Goal: Task Accomplishment & Management: Manage account settings

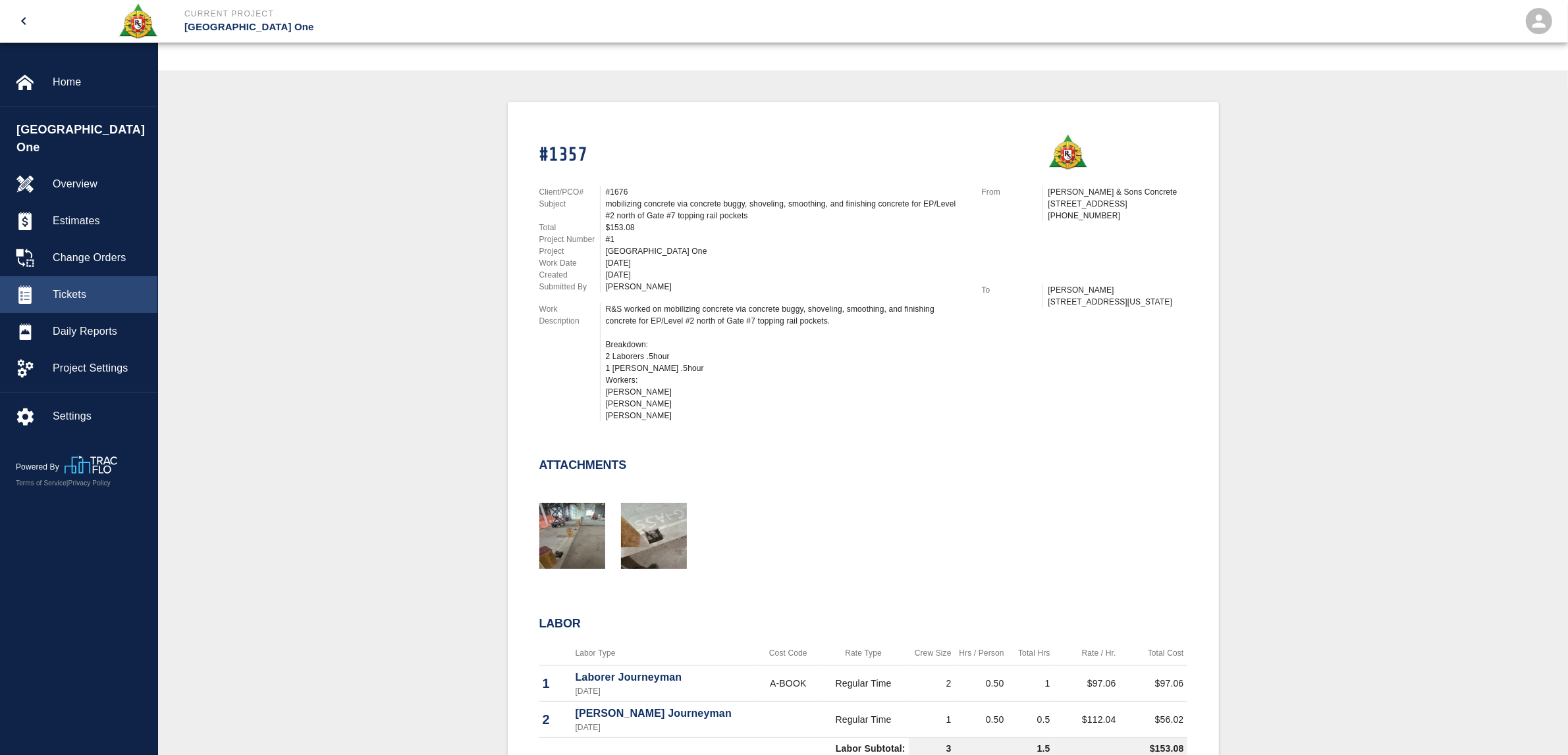
click at [89, 287] on span "Tickets" at bounding box center [100, 295] width 94 height 16
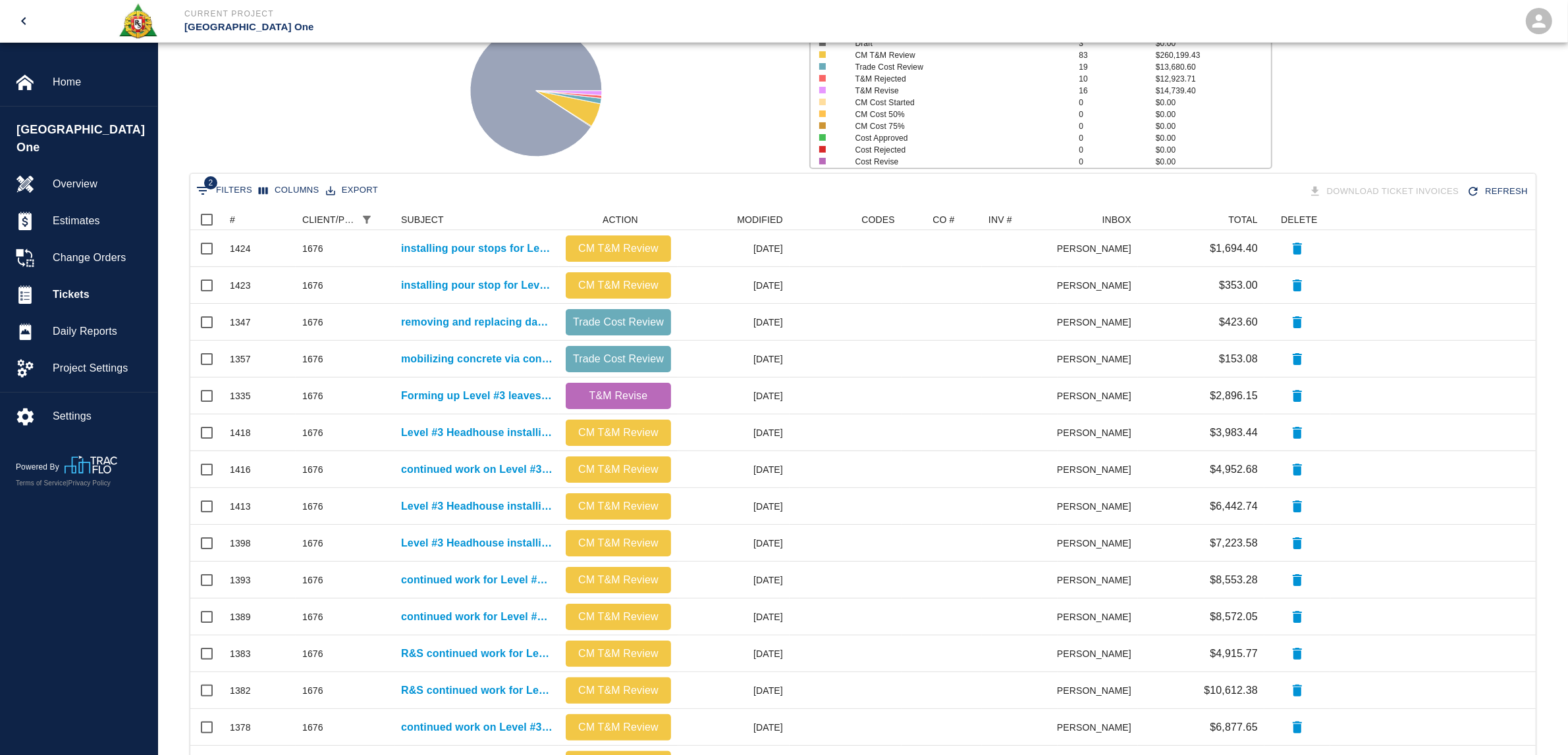
scroll to position [123, 0]
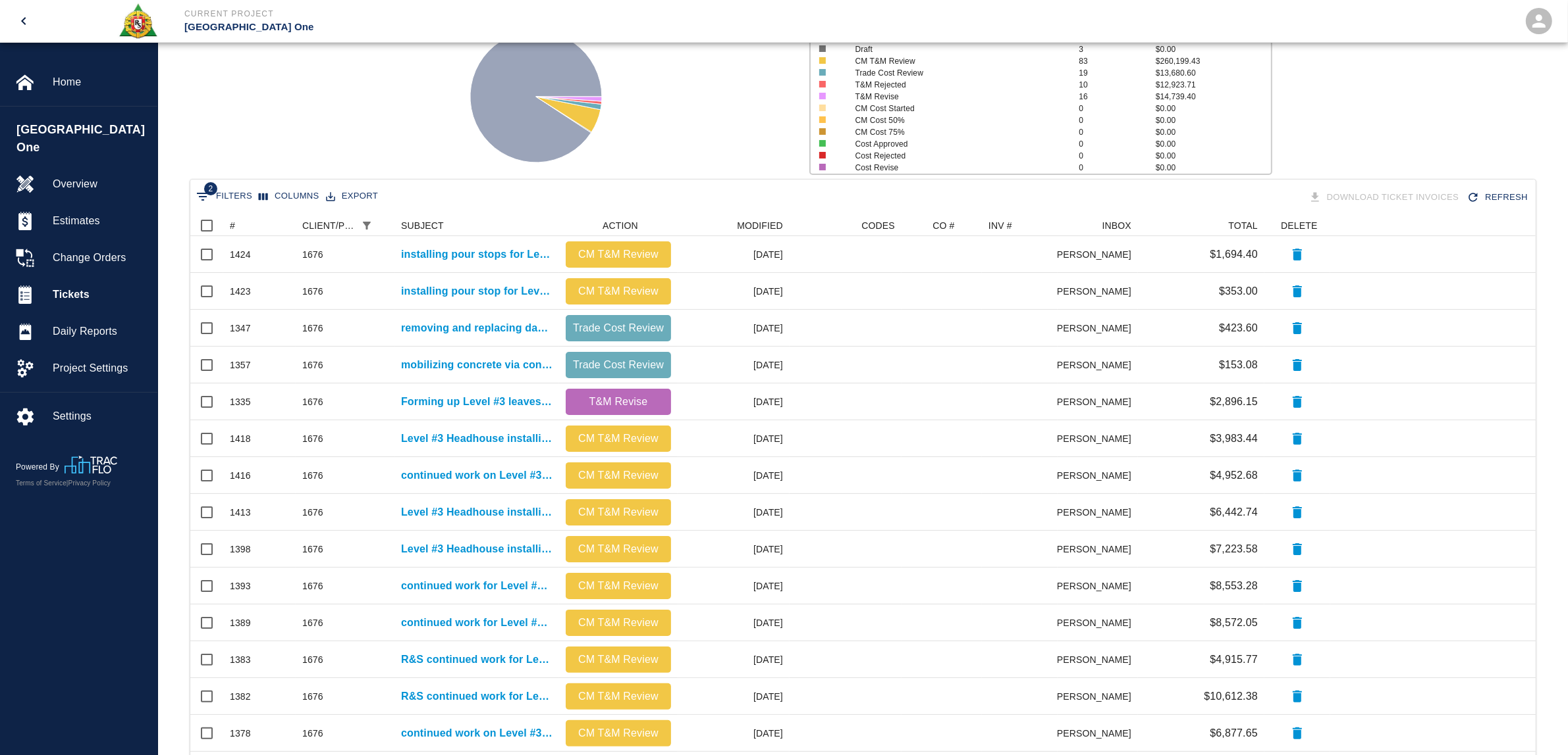
click at [209, 193] on span "2" at bounding box center [211, 188] width 13 height 13
select select "date_closed"
select select "isEmpty"
select select "pco_number"
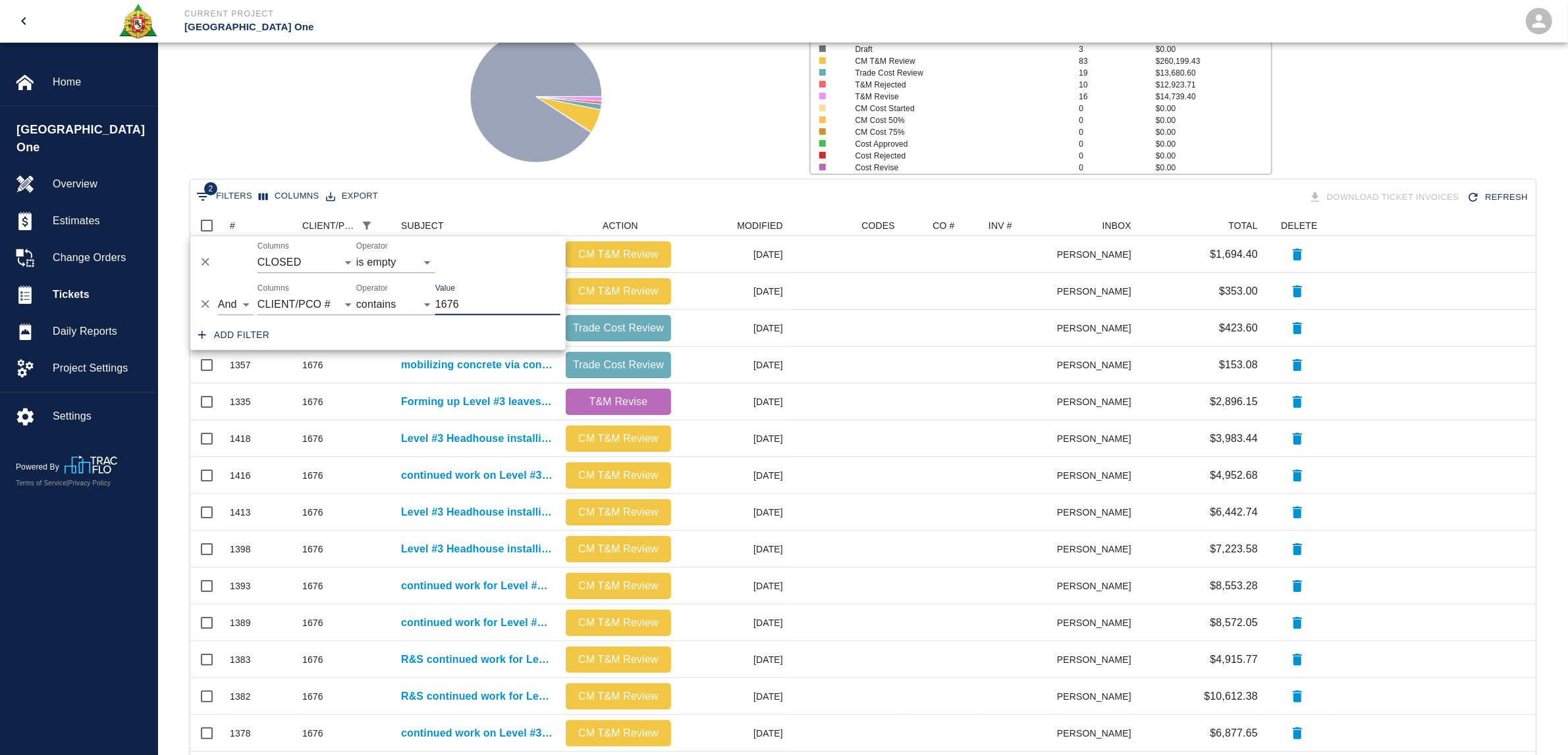
click at [208, 304] on icon "Delete" at bounding box center [205, 304] width 13 height 13
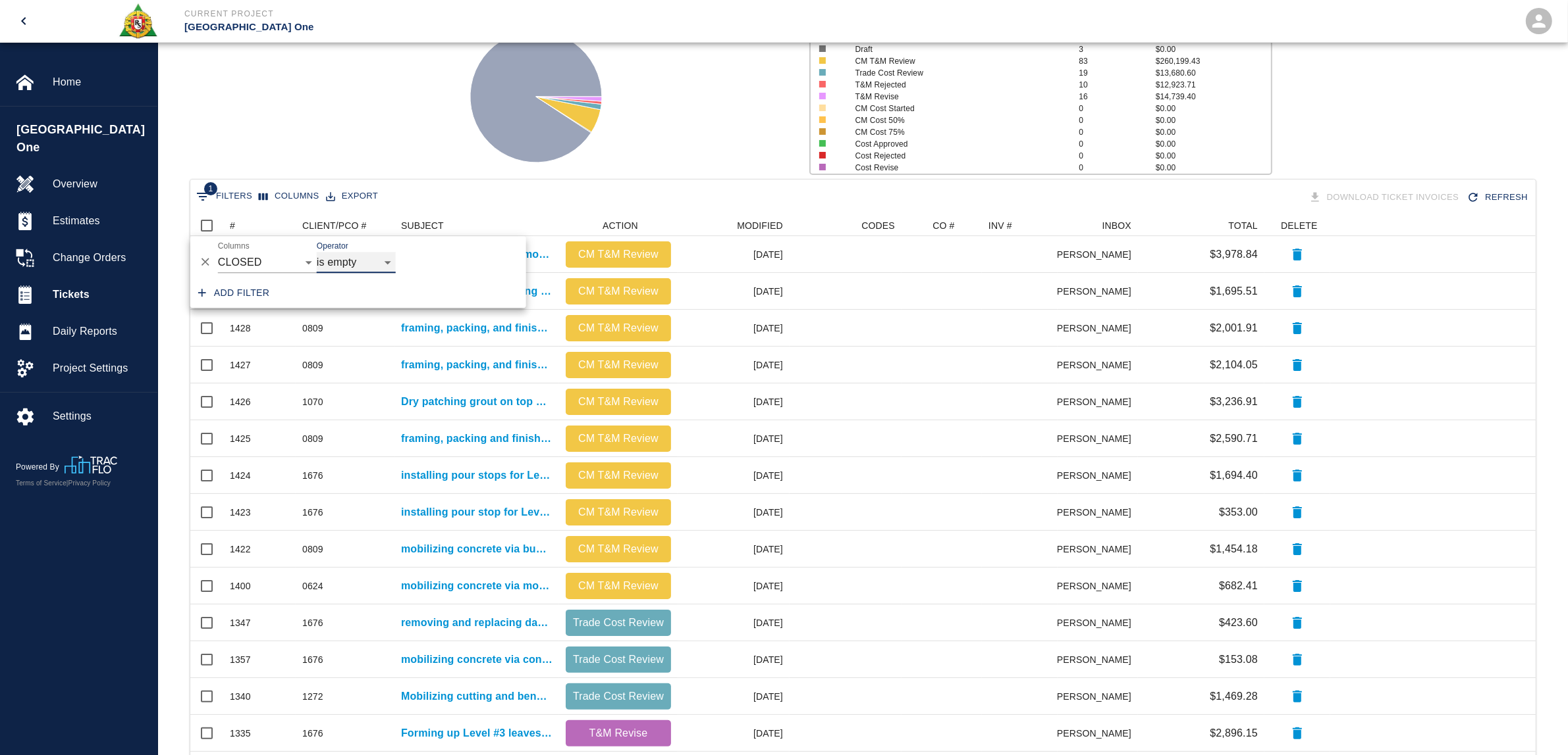
scroll to position [745, 1332]
click at [368, 137] on div "Status # $ Attached to CO 1286 $5,000,937.42 Draft 3 $0.00 CM T&M Review 83 $26…" at bounding box center [858, 91] width 1420 height 175
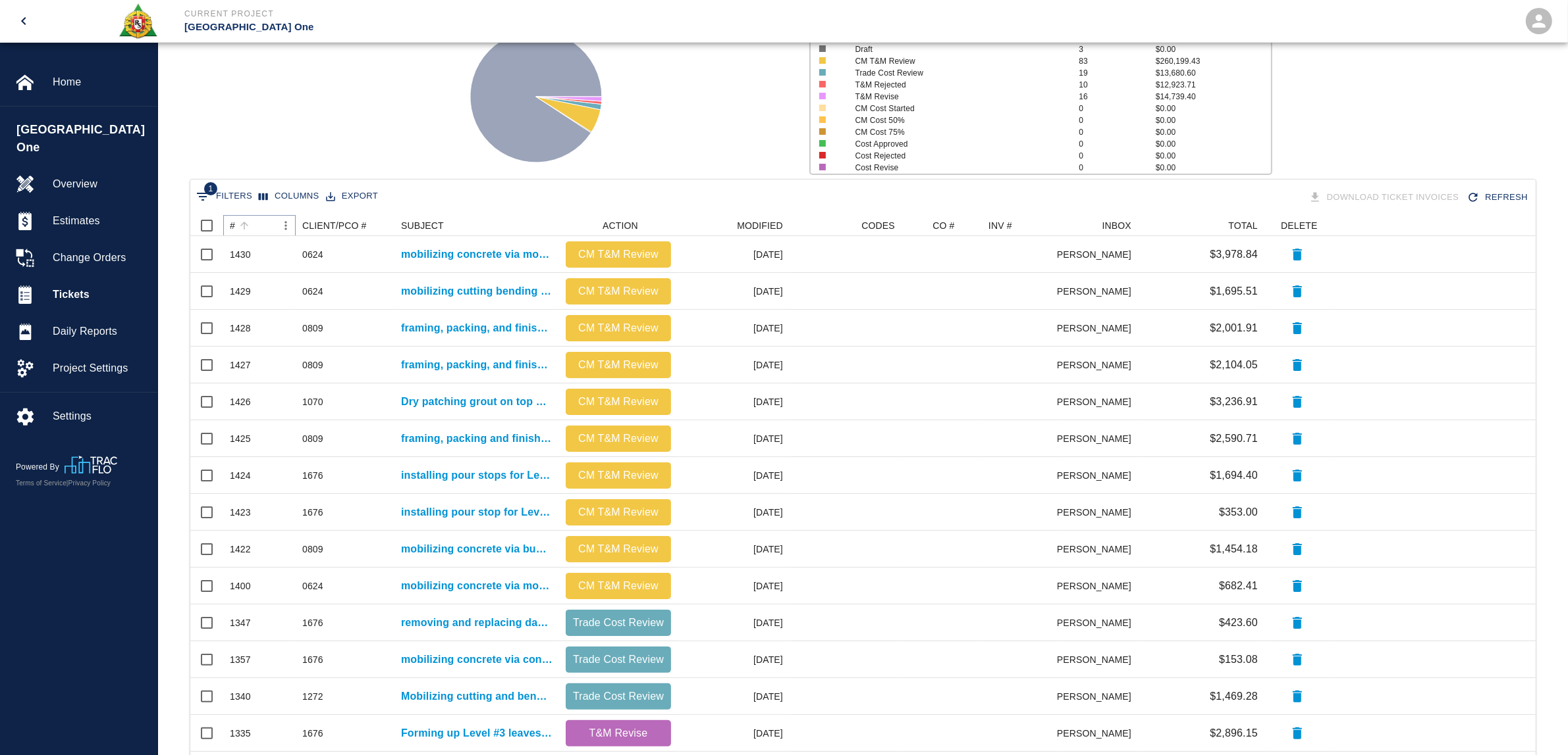
click at [235, 224] on button "Sort" at bounding box center [244, 225] width 19 height 19
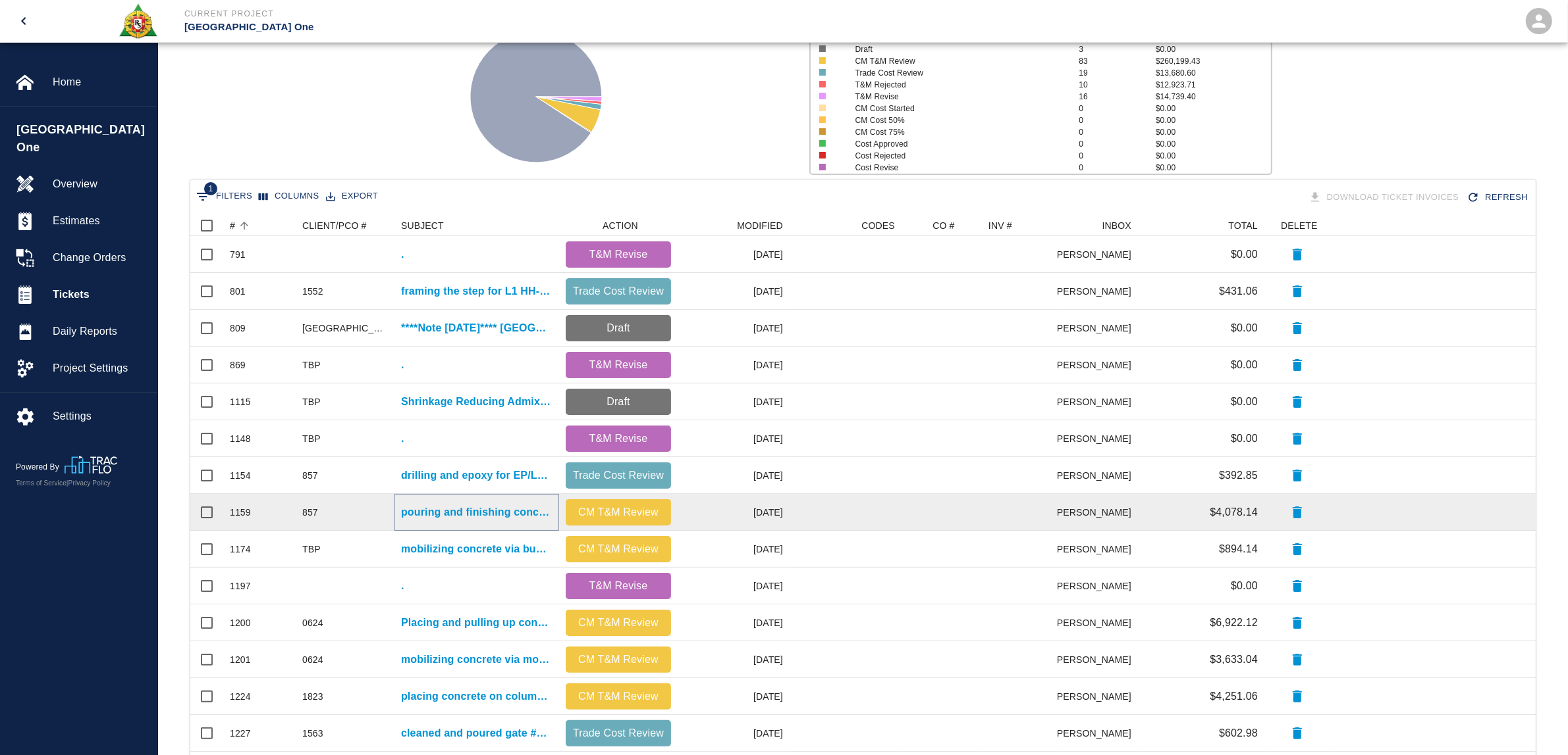
click at [507, 505] on p "pouring and finishing concrete for HHN1/L2 north mezz formed infill." at bounding box center [477, 512] width 151 height 16
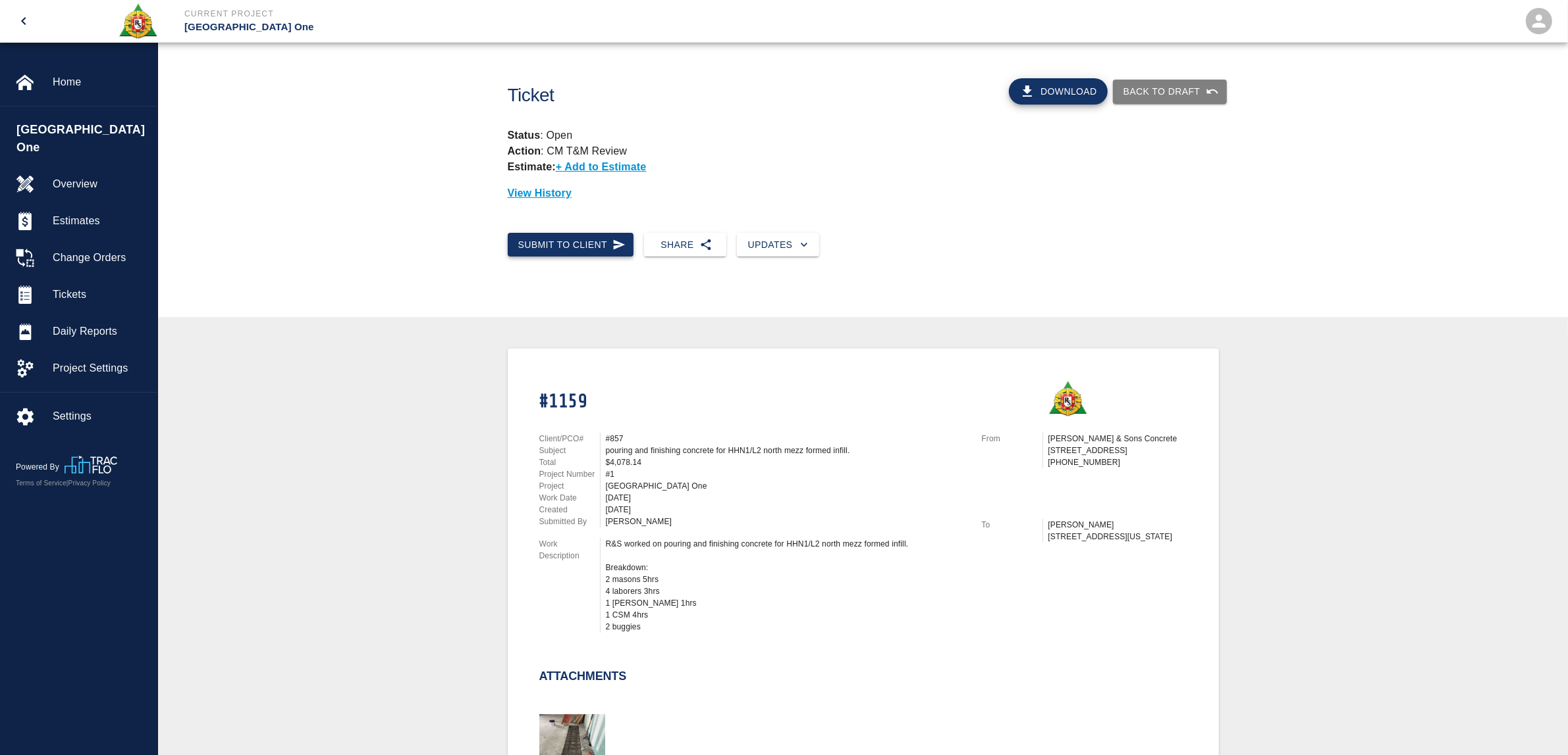
click at [577, 234] on button "Submit to Client" at bounding box center [571, 245] width 127 height 25
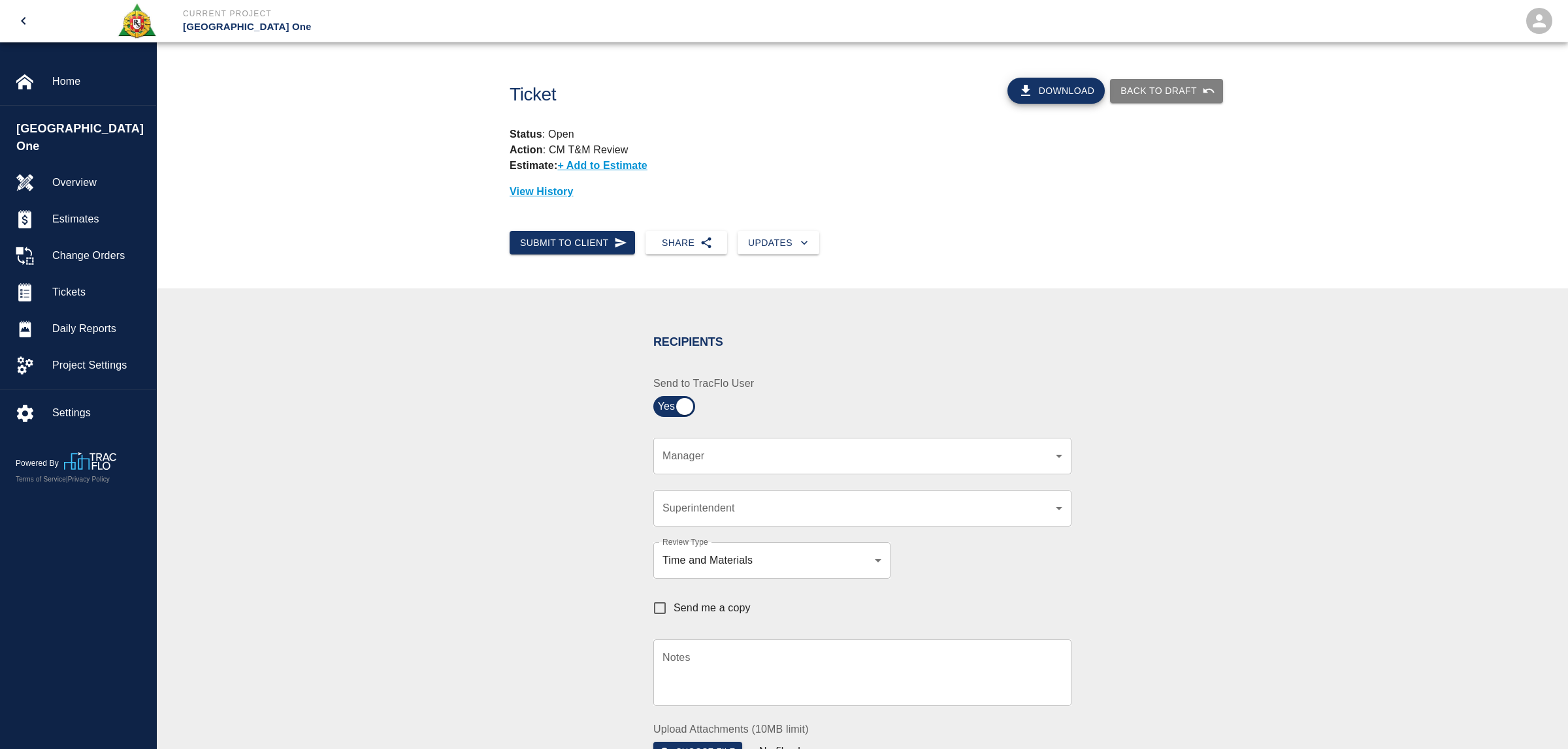
click at [699, 458] on body "Current Project [GEOGRAPHIC_DATA] One Home JFK Terminal One Overview Estimates …" at bounding box center [784, 374] width 1568 height 749
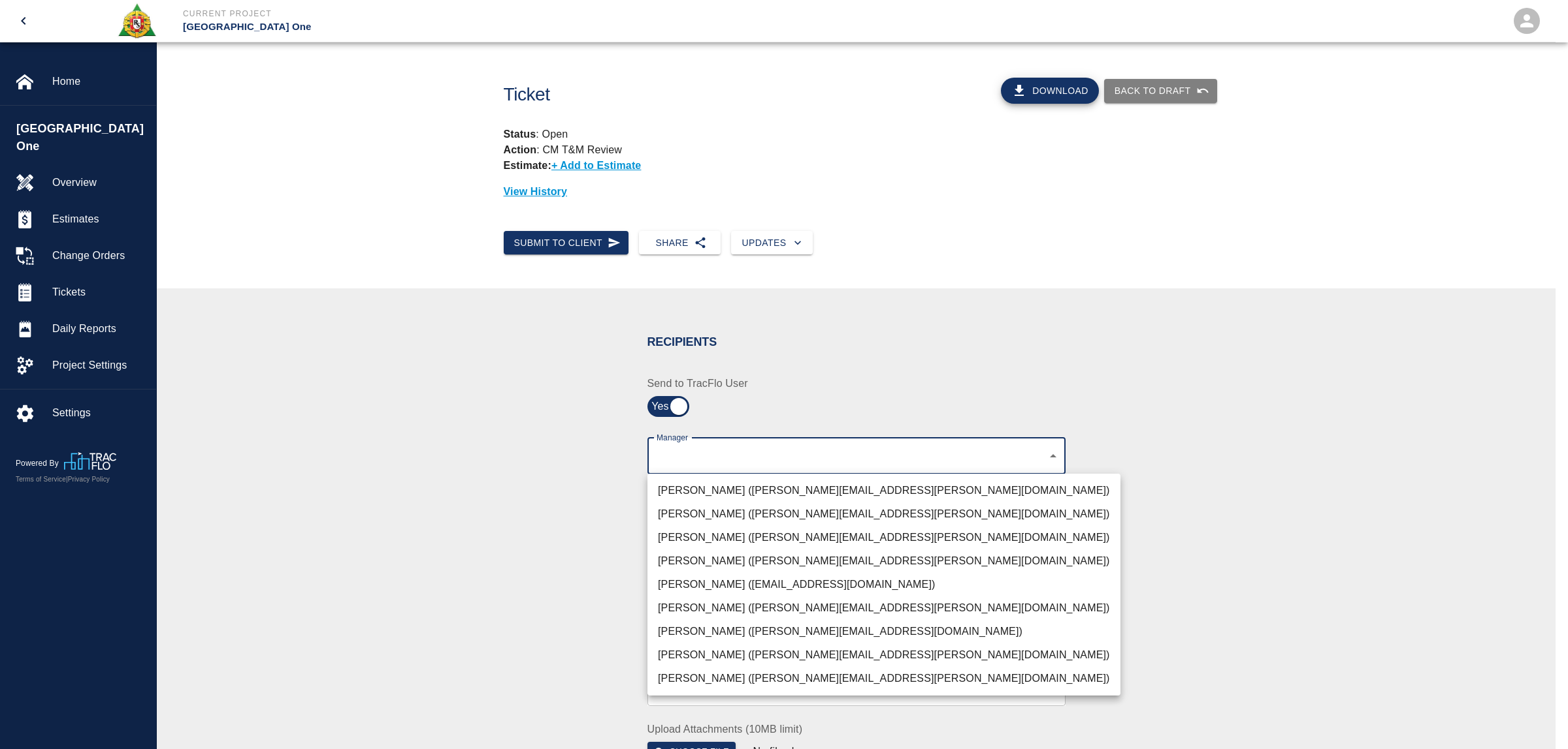
click at [737, 656] on li "[PERSON_NAME] ([PERSON_NAME][EMAIL_ADDRESS][PERSON_NAME][DOMAIN_NAME])" at bounding box center [883, 655] width 473 height 23
type input "b38a77e7-14a9-4fe5-854d-de5ae580779f"
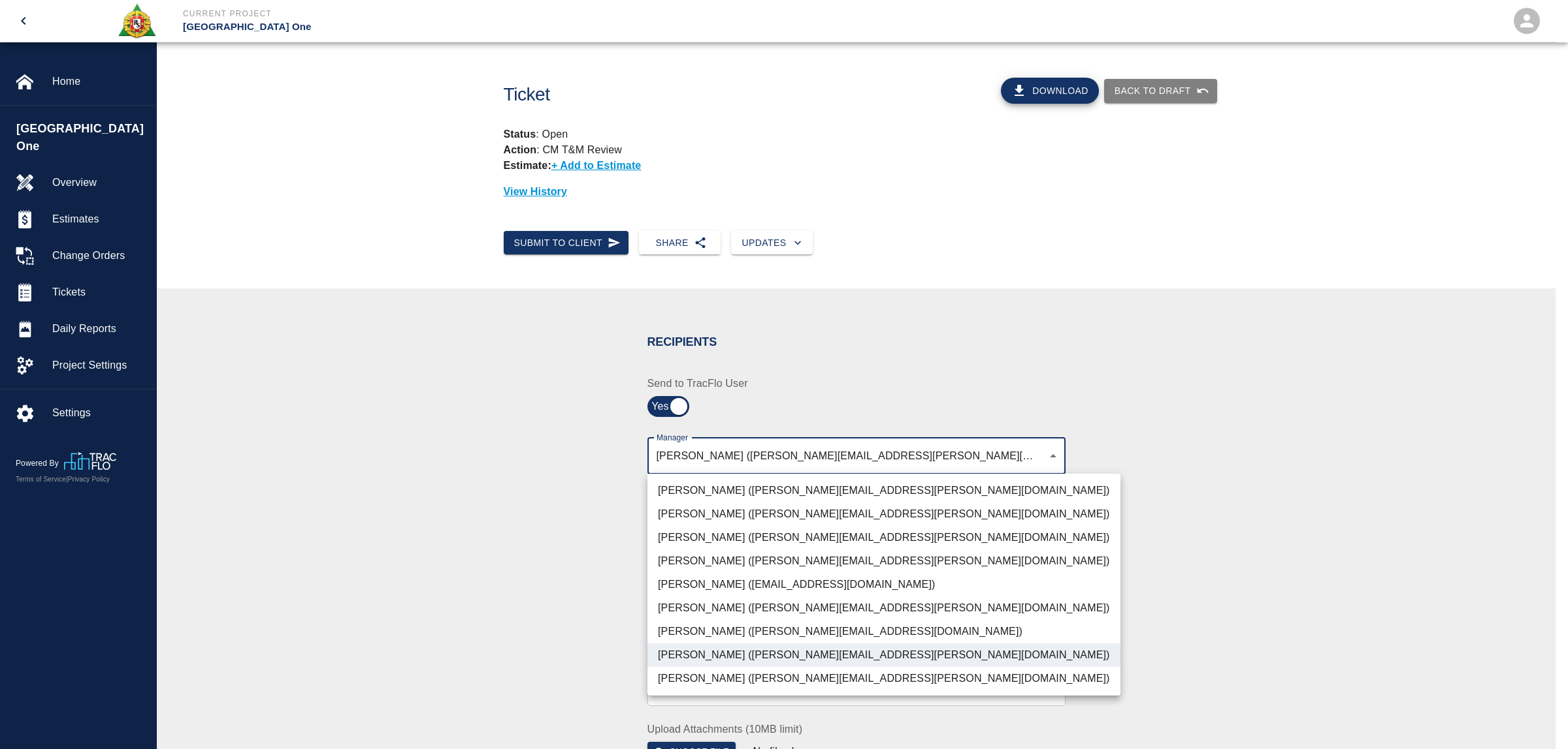
click at [458, 589] on div at bounding box center [784, 374] width 1568 height 749
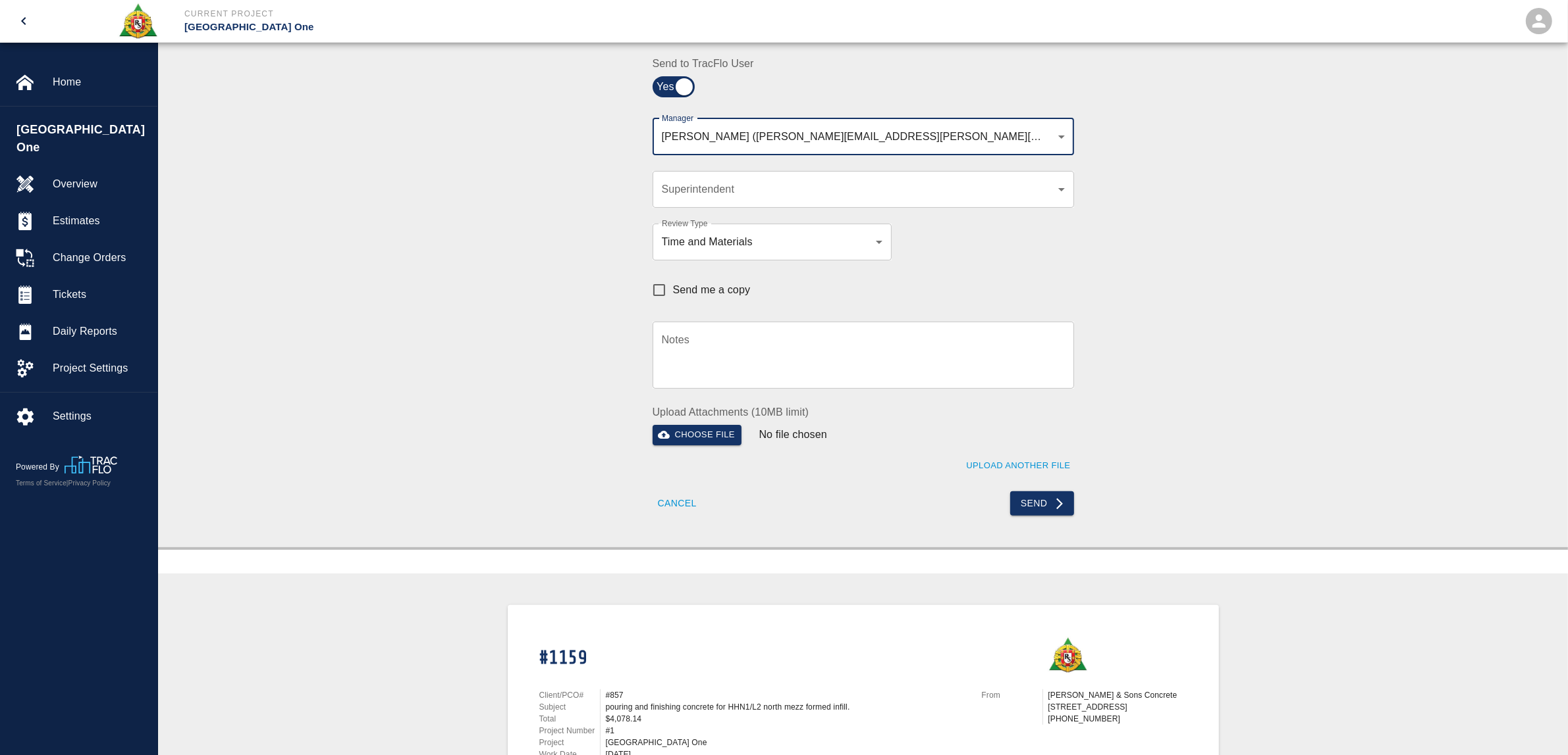
scroll to position [329, 0]
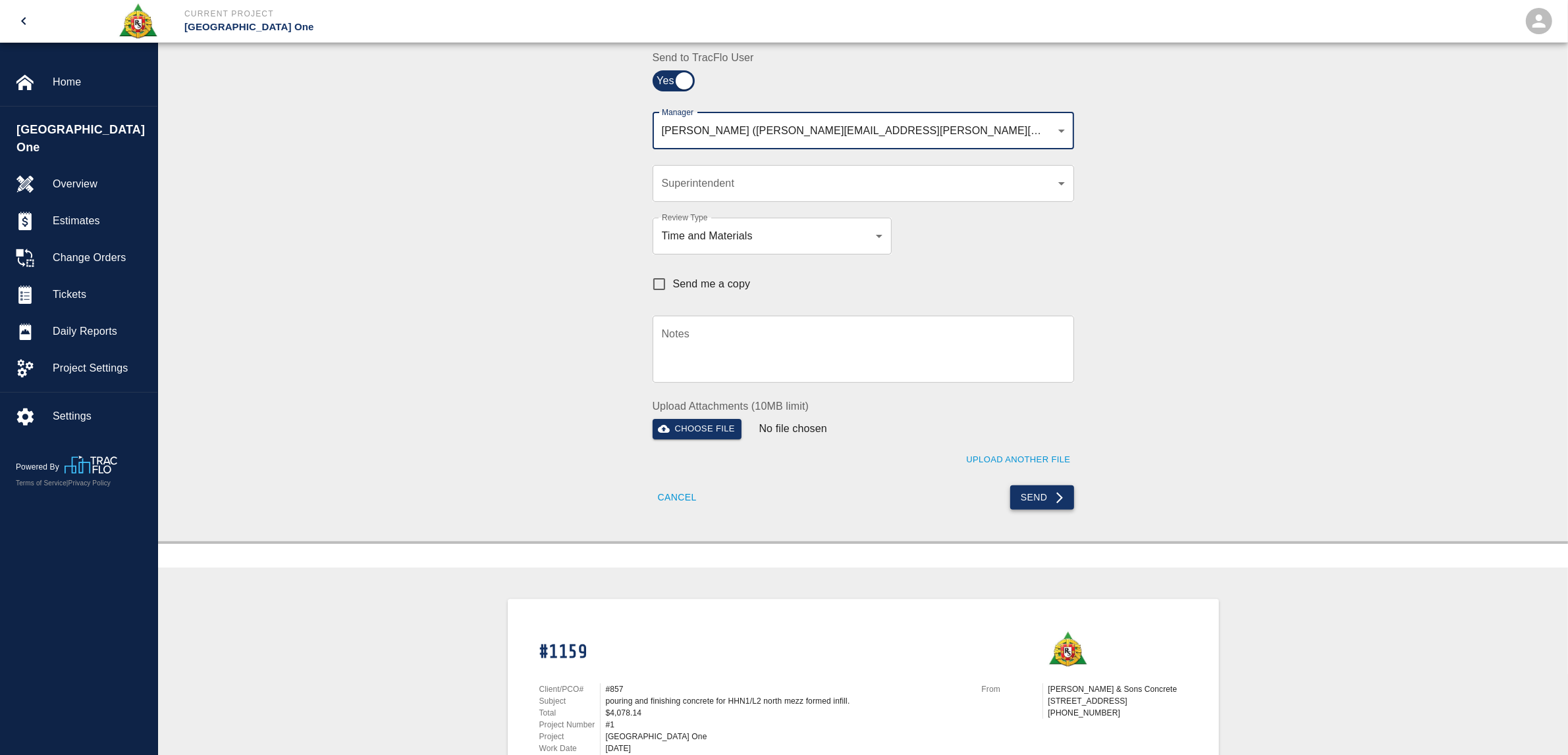
click at [1034, 496] on button "Send" at bounding box center [1042, 497] width 64 height 25
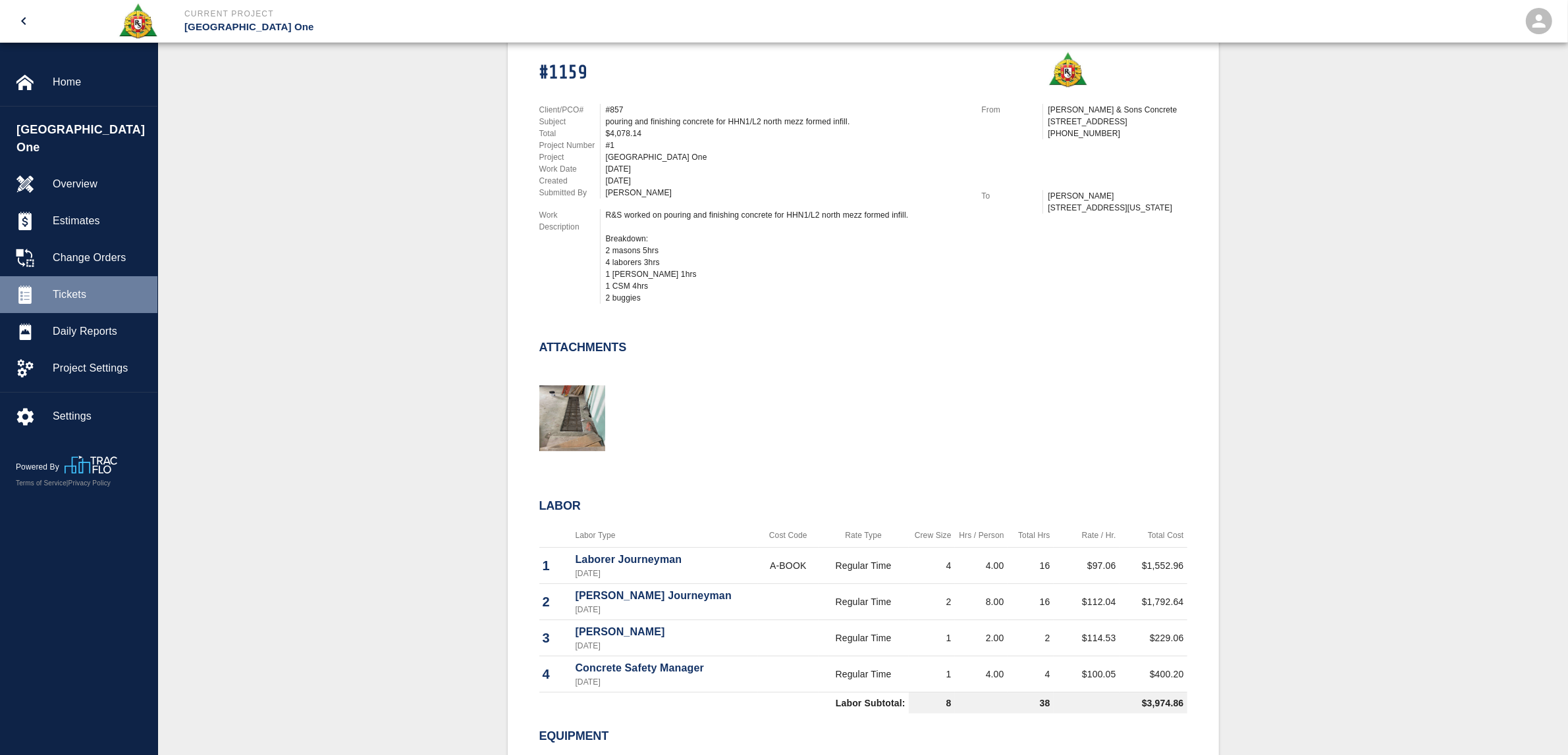
click at [75, 287] on span "Tickets" at bounding box center [100, 295] width 94 height 16
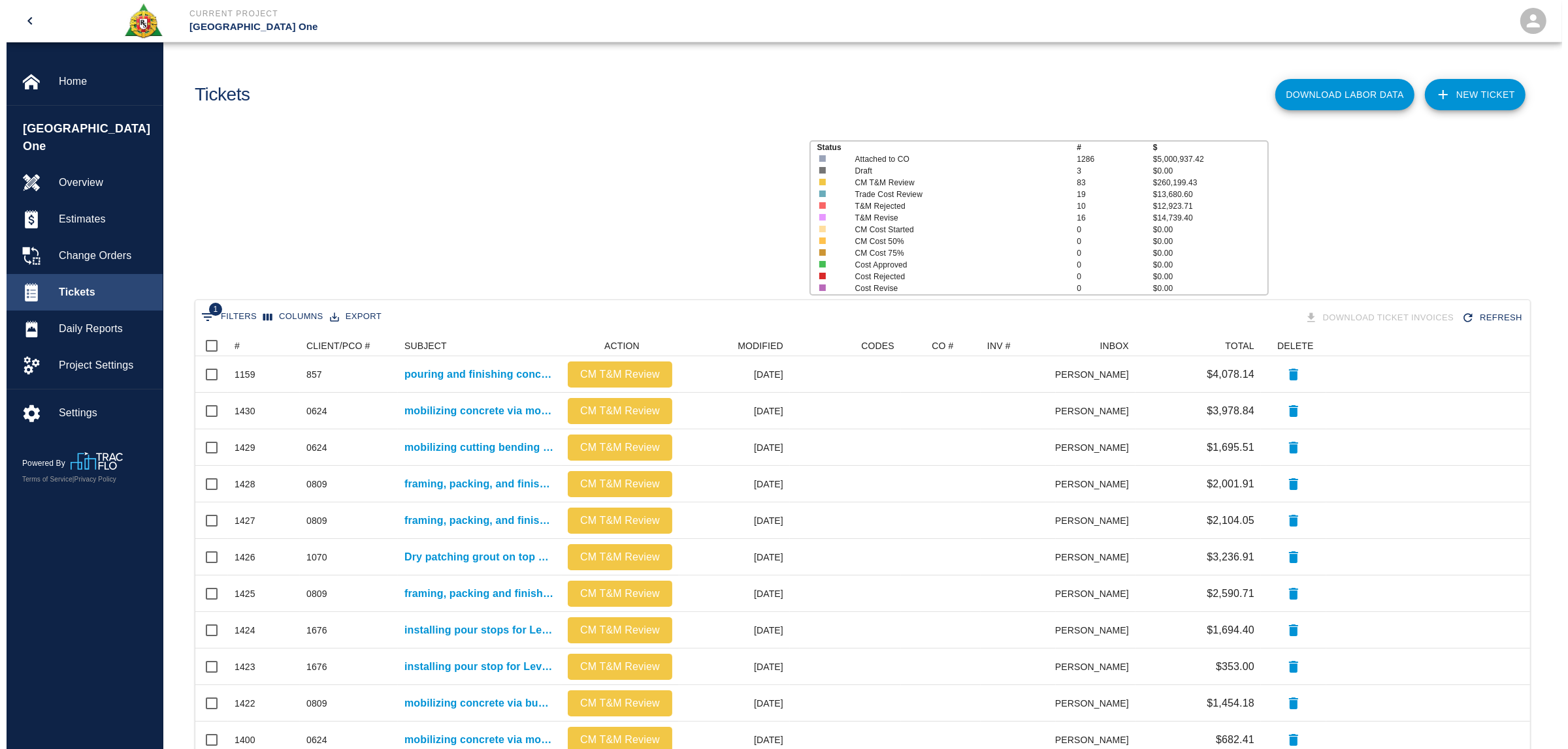
scroll to position [739, 1321]
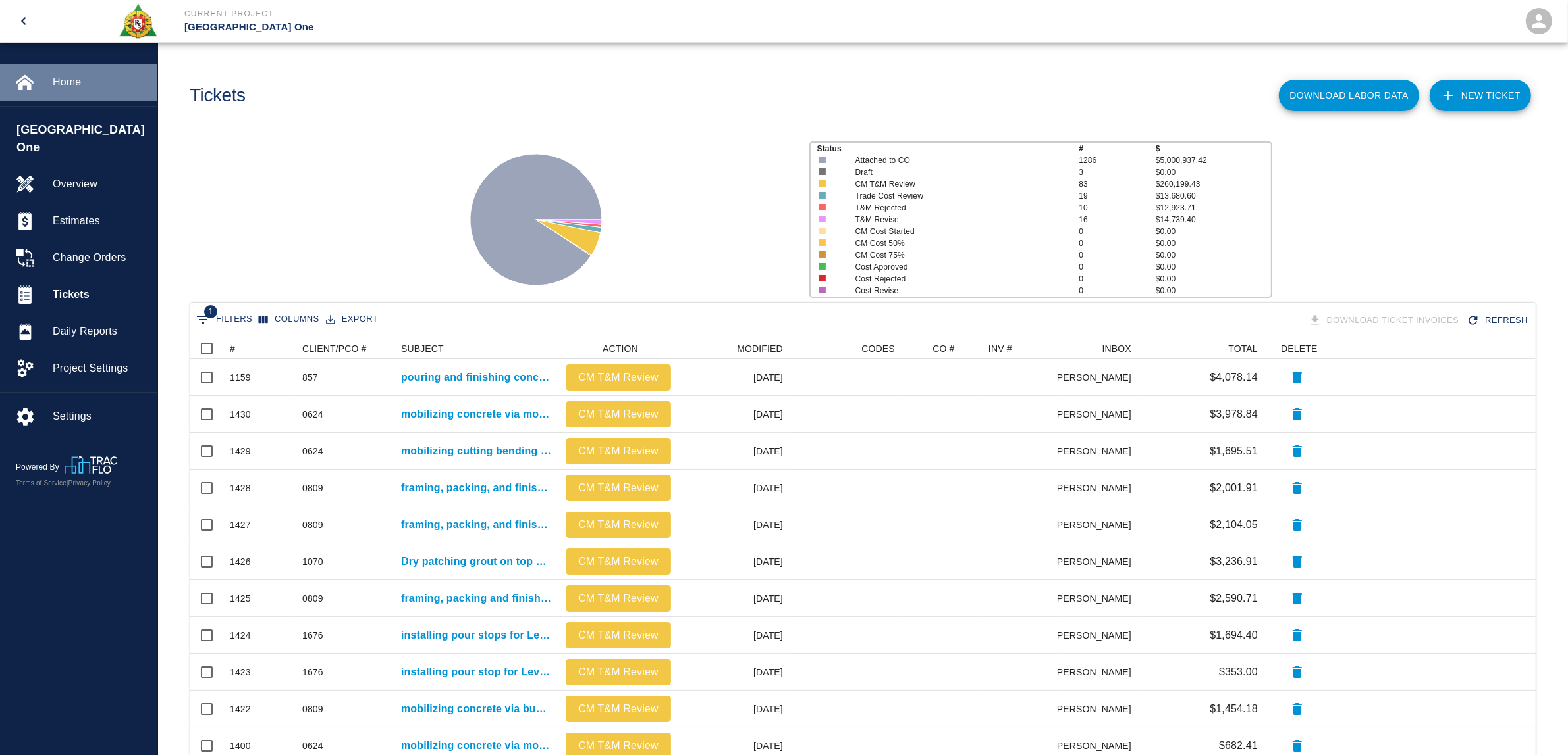
click at [90, 81] on span "Home" at bounding box center [100, 83] width 94 height 16
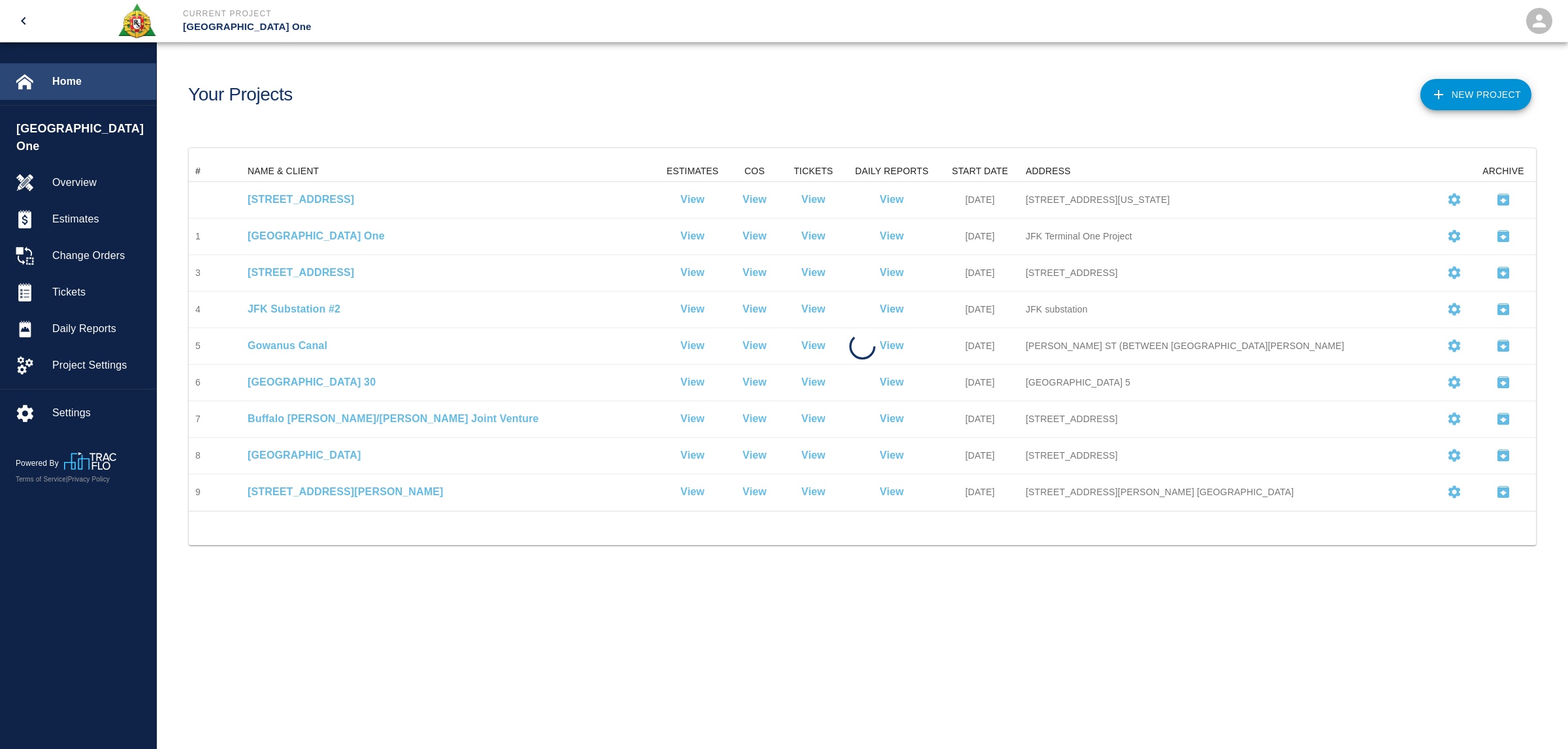
scroll to position [337, 1334]
